Goal: Information Seeking & Learning: Learn about a topic

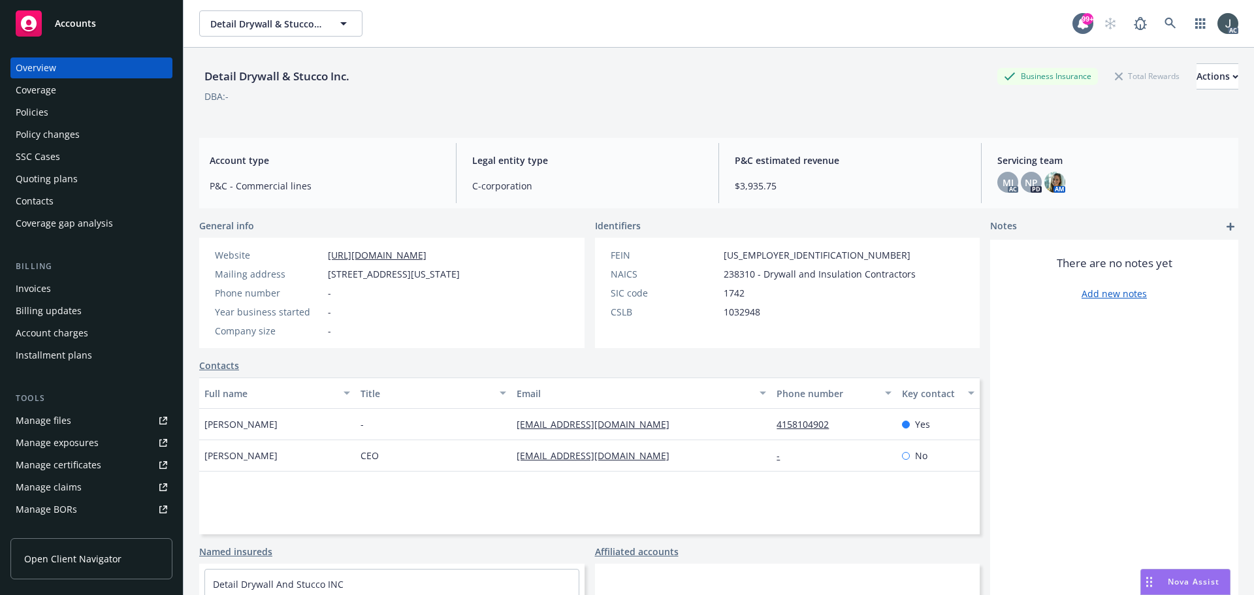
click at [35, 118] on div "Policies" at bounding box center [32, 112] width 33 height 21
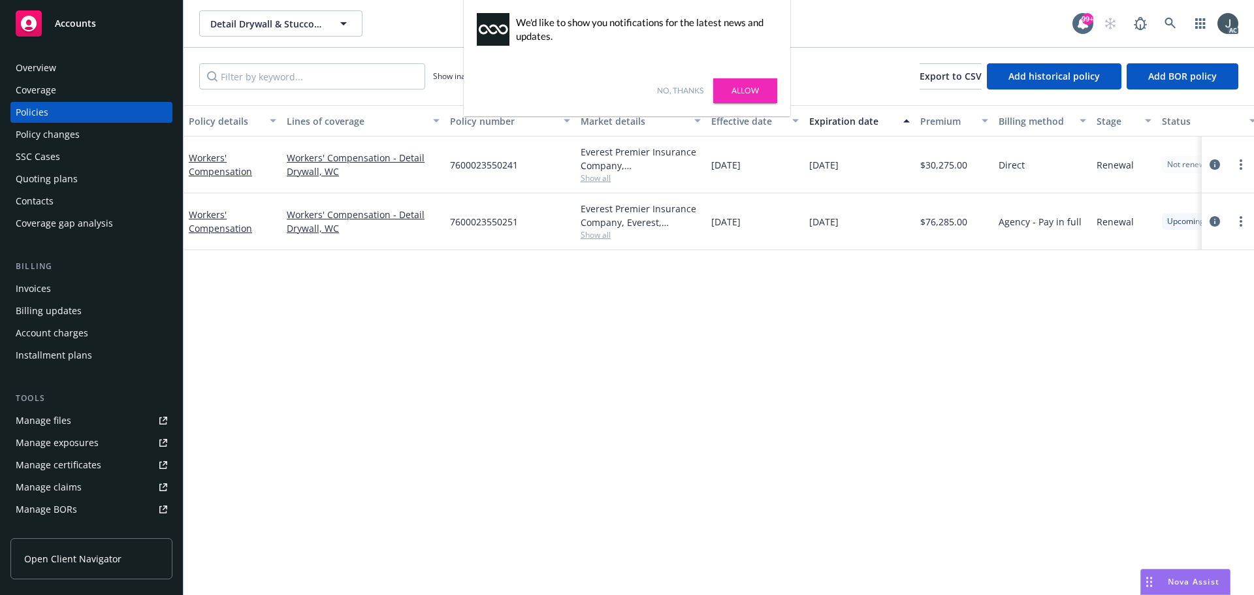
click at [661, 88] on link "No, thanks" at bounding box center [680, 91] width 46 height 12
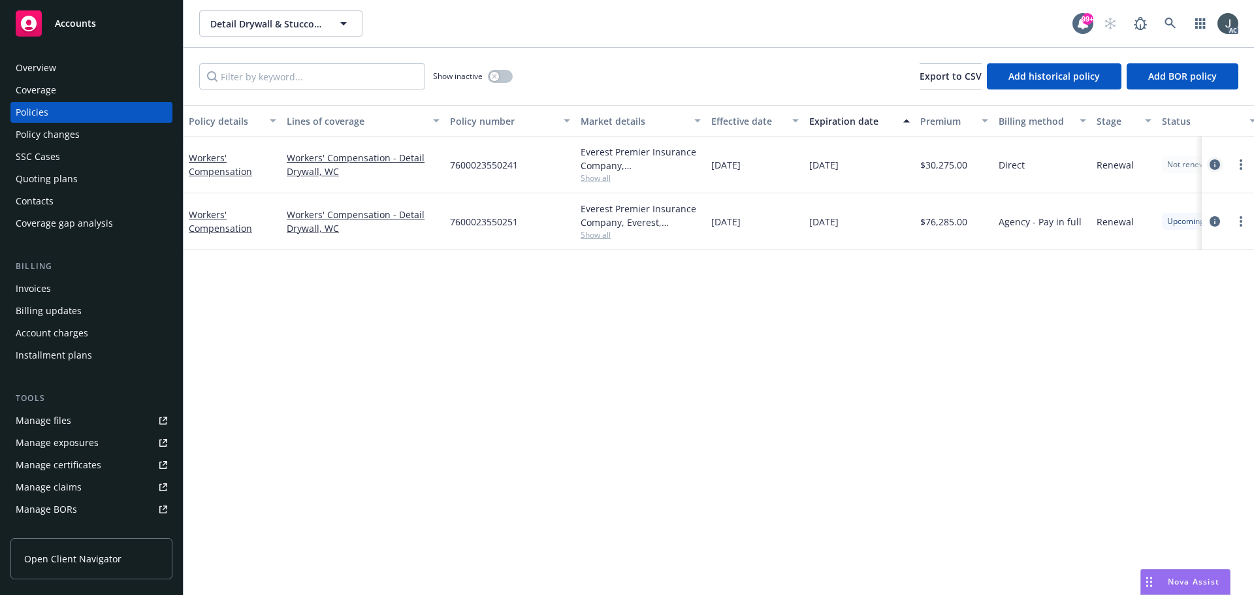
click at [1217, 164] on icon "circleInformation" at bounding box center [1214, 164] width 10 height 10
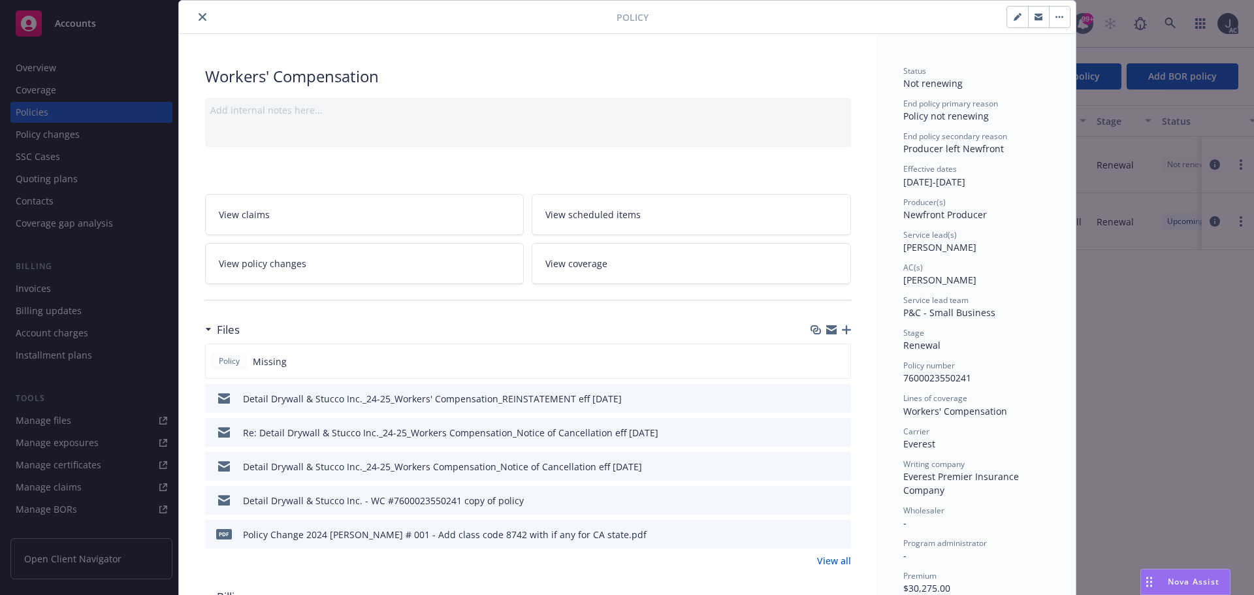
scroll to position [65, 0]
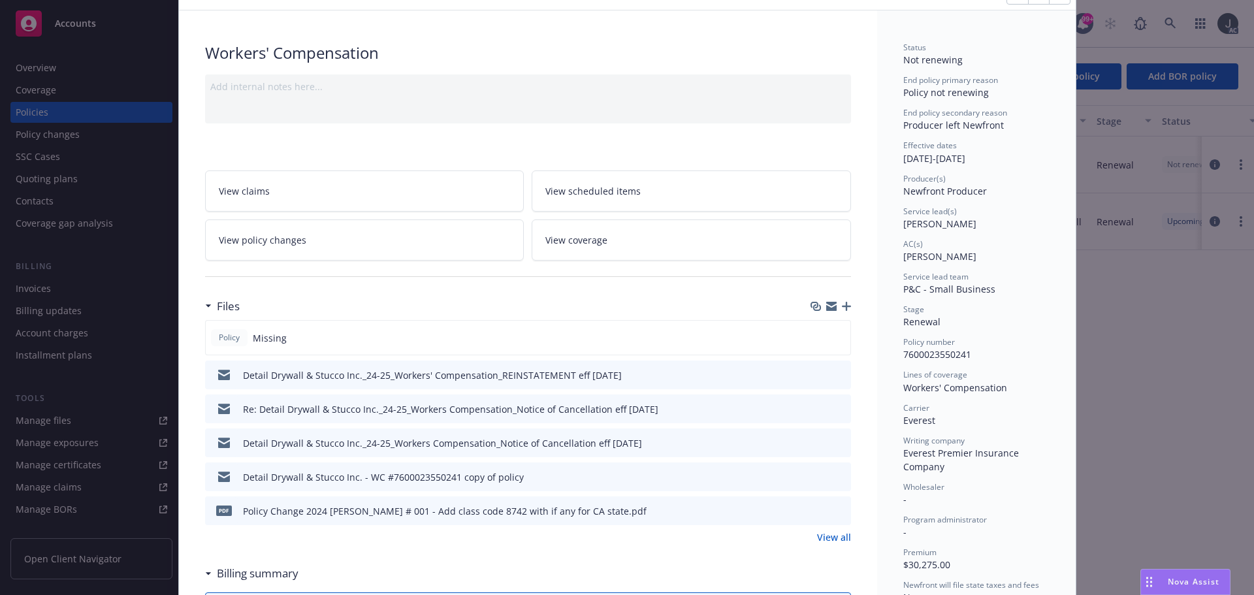
click at [833, 537] on link "View all" at bounding box center [834, 537] width 34 height 14
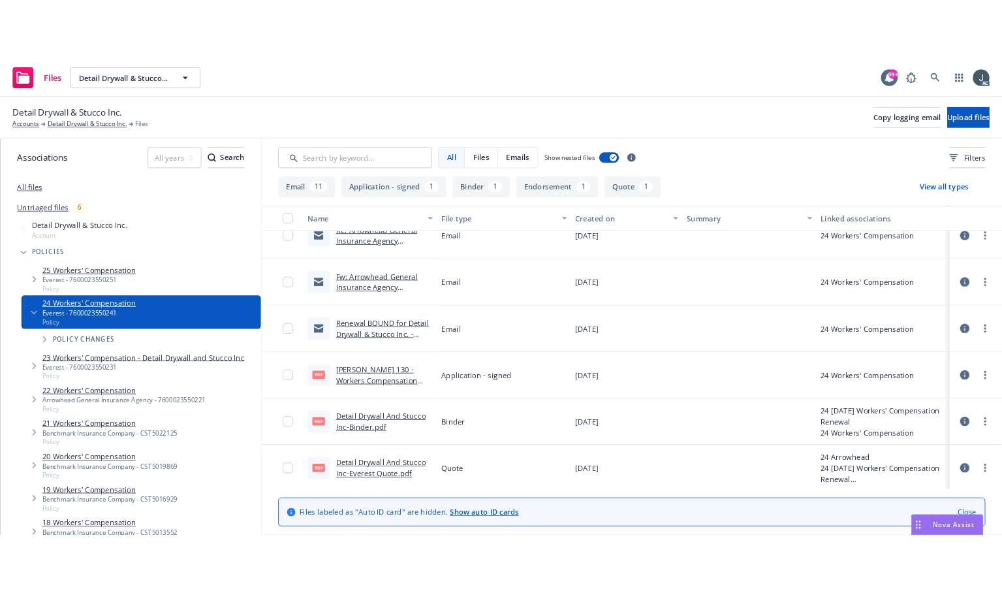
scroll to position [544, 0]
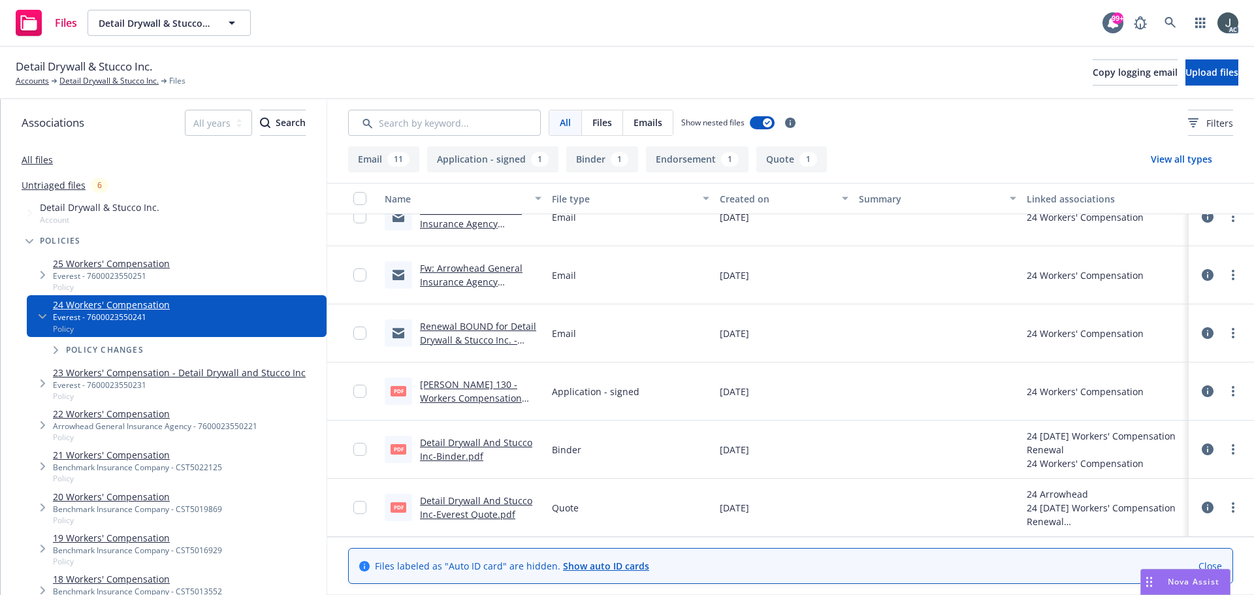
click at [443, 380] on link "ACORD 130 - Workers Compensation Application.pdf" at bounding box center [471, 398] width 102 height 40
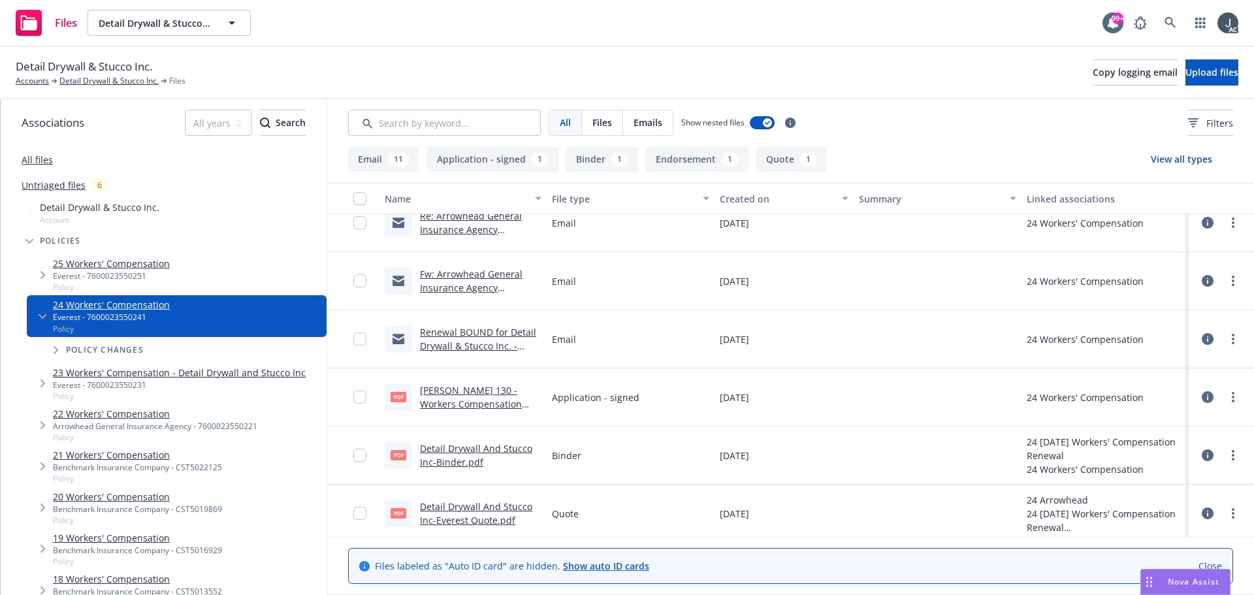
scroll to position [539, 0]
click at [112, 80] on link "Detail Drywall & Stucco Inc." at bounding box center [108, 81] width 99 height 12
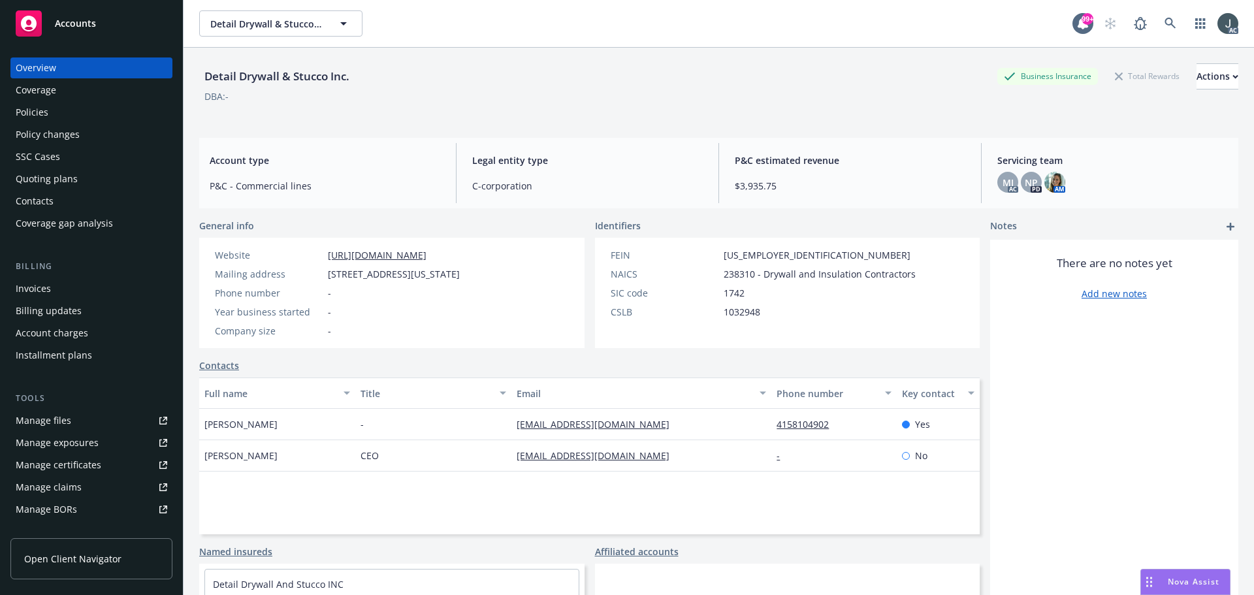
click at [40, 114] on div "Policies" at bounding box center [32, 112] width 33 height 21
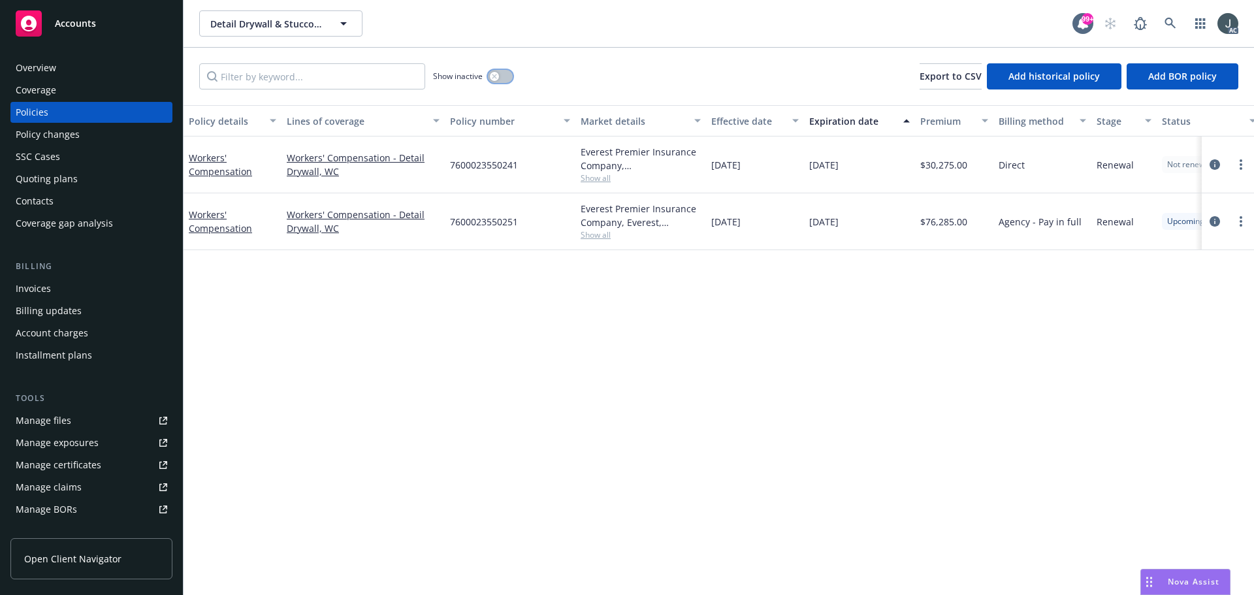
click at [496, 70] on button "button" at bounding box center [500, 76] width 25 height 13
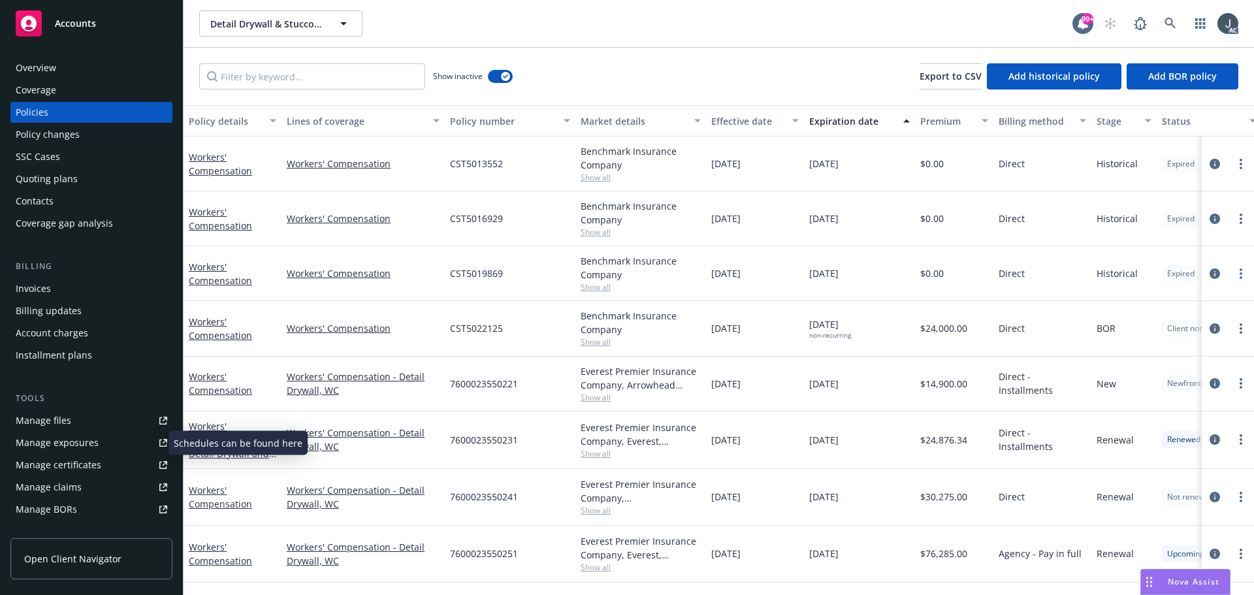
click at [71, 439] on div "Manage exposures" at bounding box center [57, 442] width 83 height 21
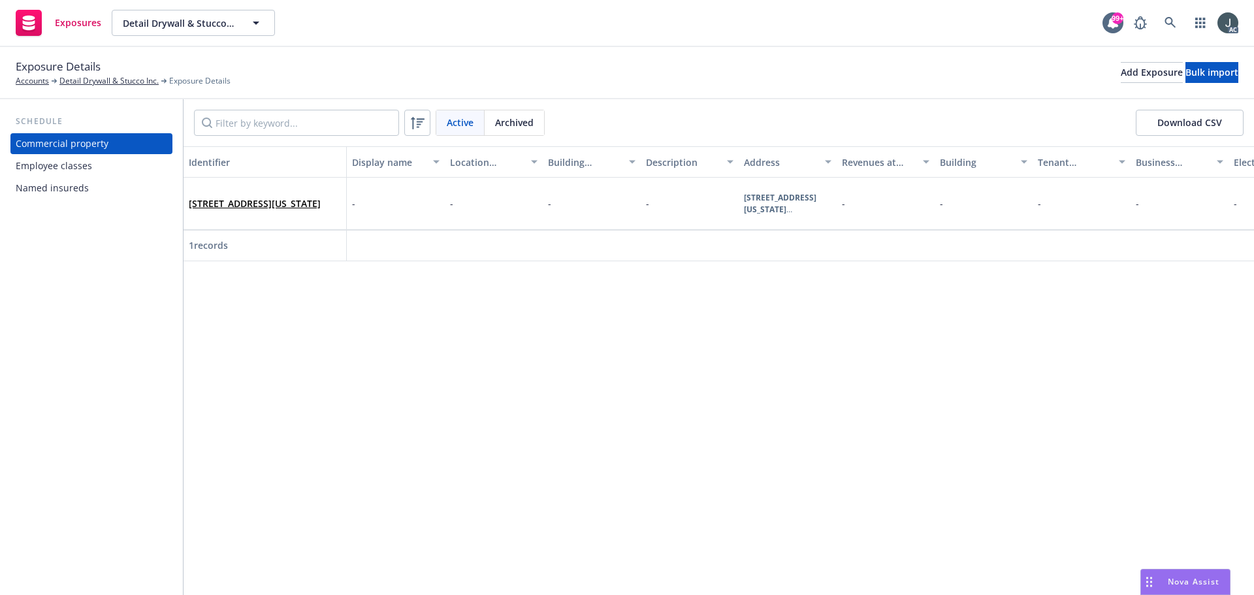
click at [25, 163] on div "Employee classes" at bounding box center [54, 165] width 76 height 21
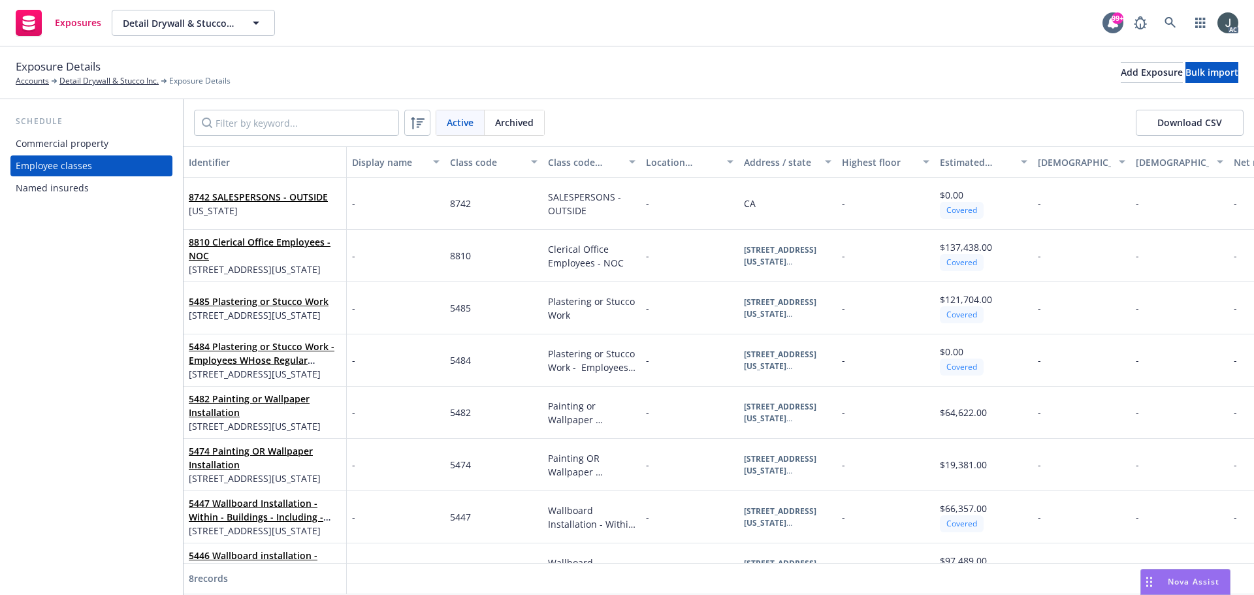
scroll to position [42, 0]
